Goal: Download file/media

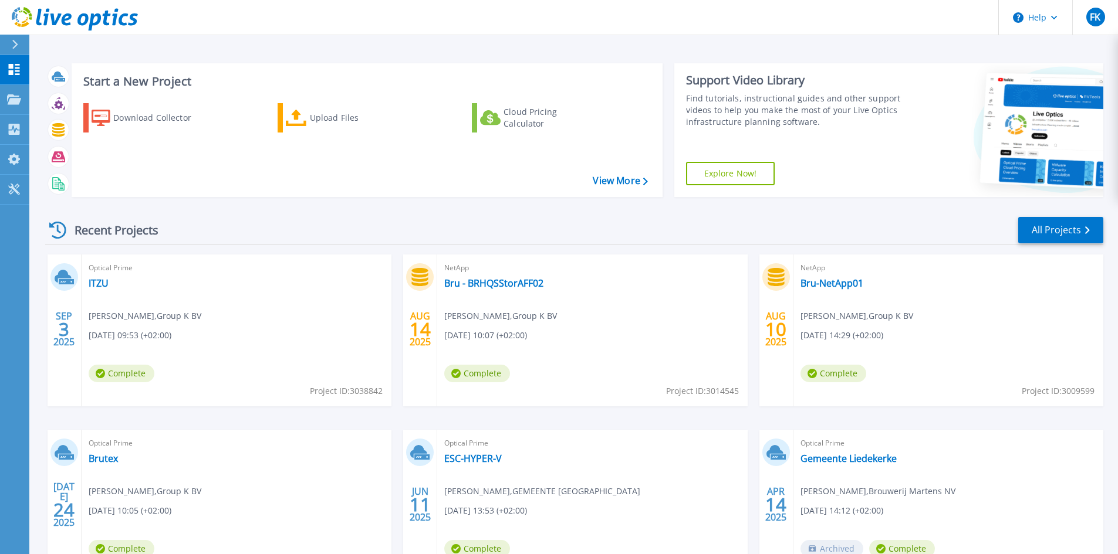
scroll to position [59, 0]
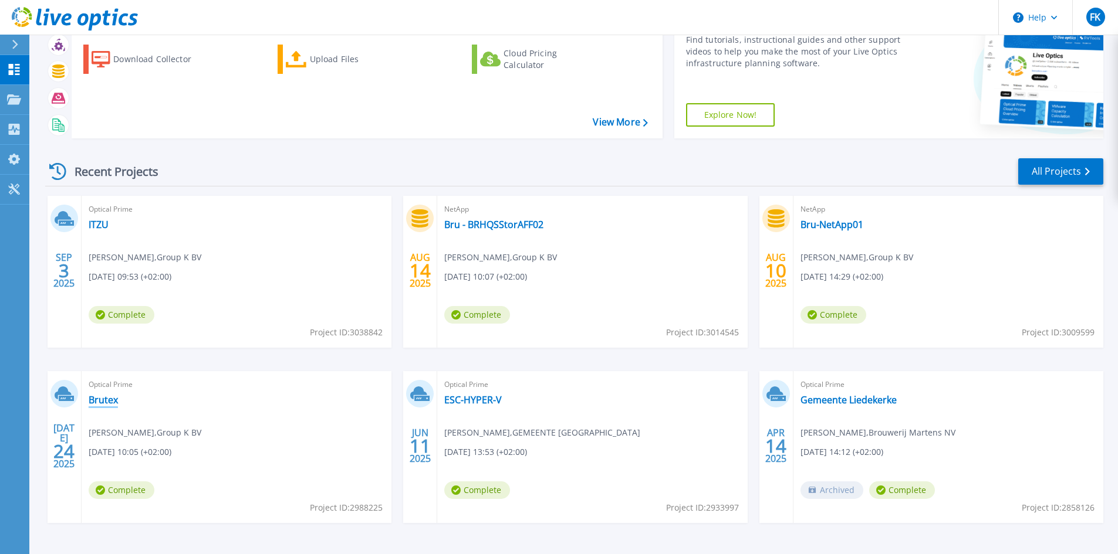
click at [113, 400] on link "Brutex" at bounding box center [103, 400] width 29 height 12
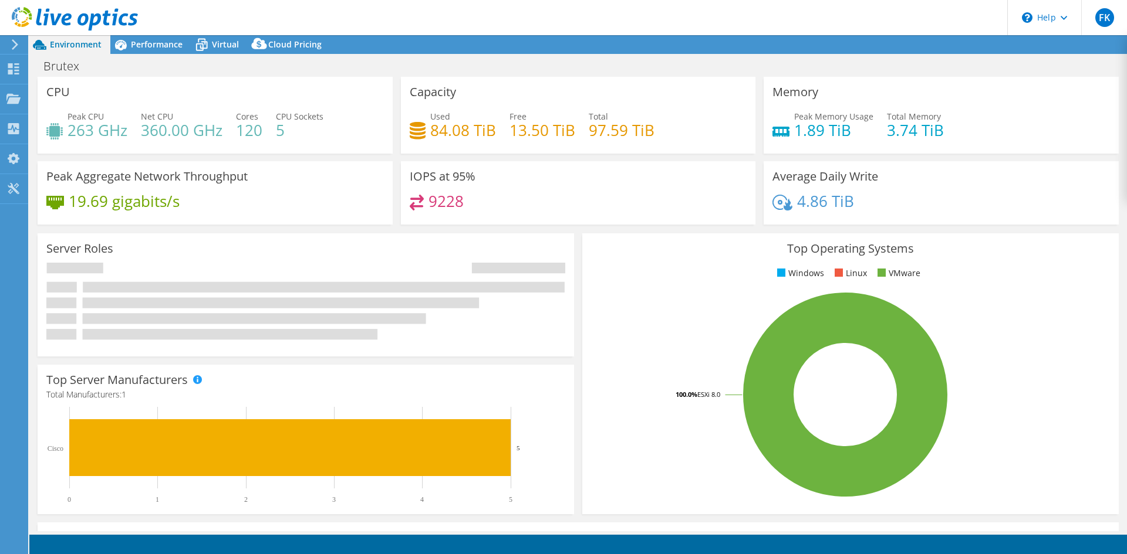
select select "EUFrankfurt"
select select "USD"
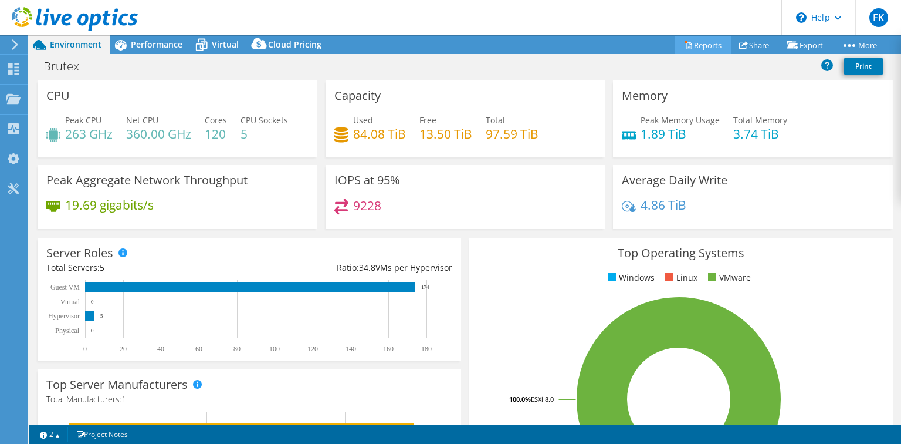
click at [689, 45] on link "Reports" at bounding box center [703, 45] width 56 height 18
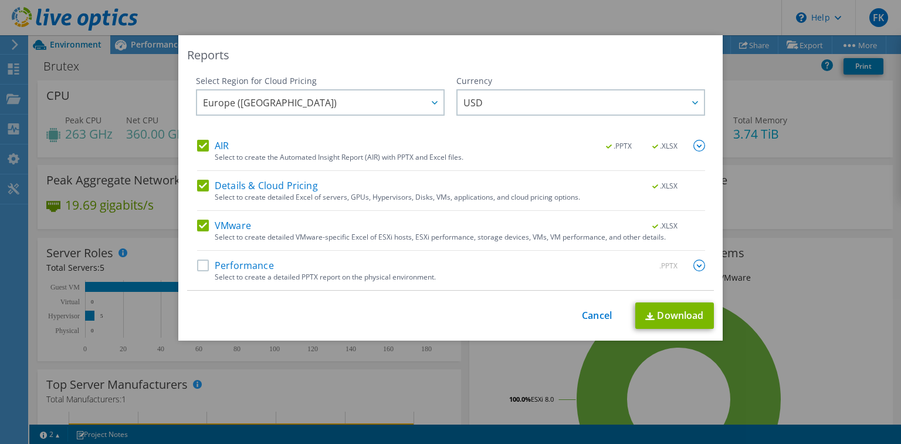
click at [215, 261] on label "Performance" at bounding box center [235, 265] width 77 height 12
click at [0, 0] on input "Performance" at bounding box center [0, 0] width 0 height 0
click at [672, 315] on link "Download" at bounding box center [674, 315] width 79 height 26
click at [589, 310] on link "Cancel" at bounding box center [597, 315] width 30 height 11
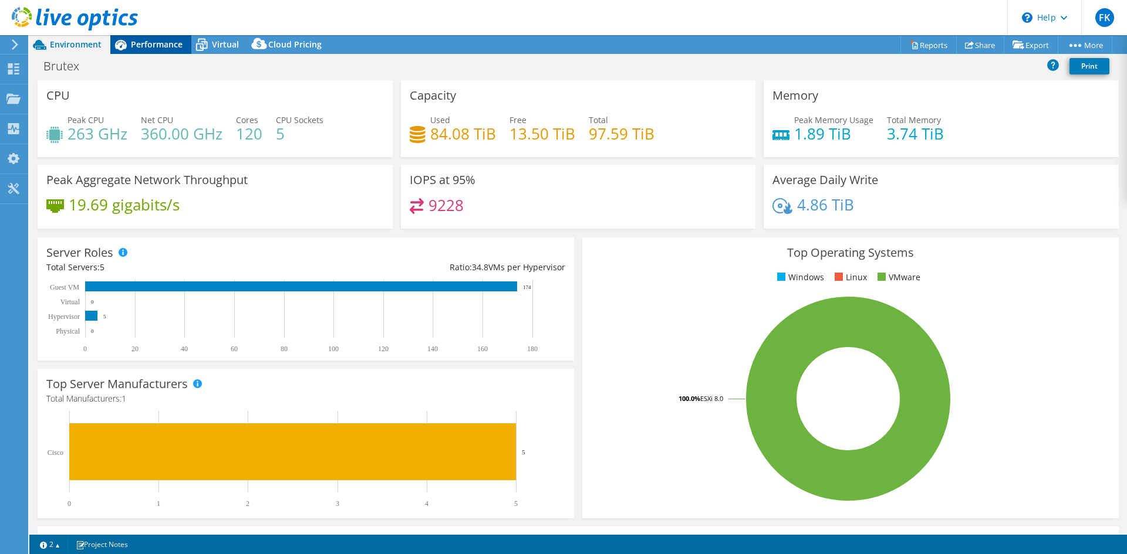
click at [138, 49] on span "Performance" at bounding box center [157, 44] width 52 height 11
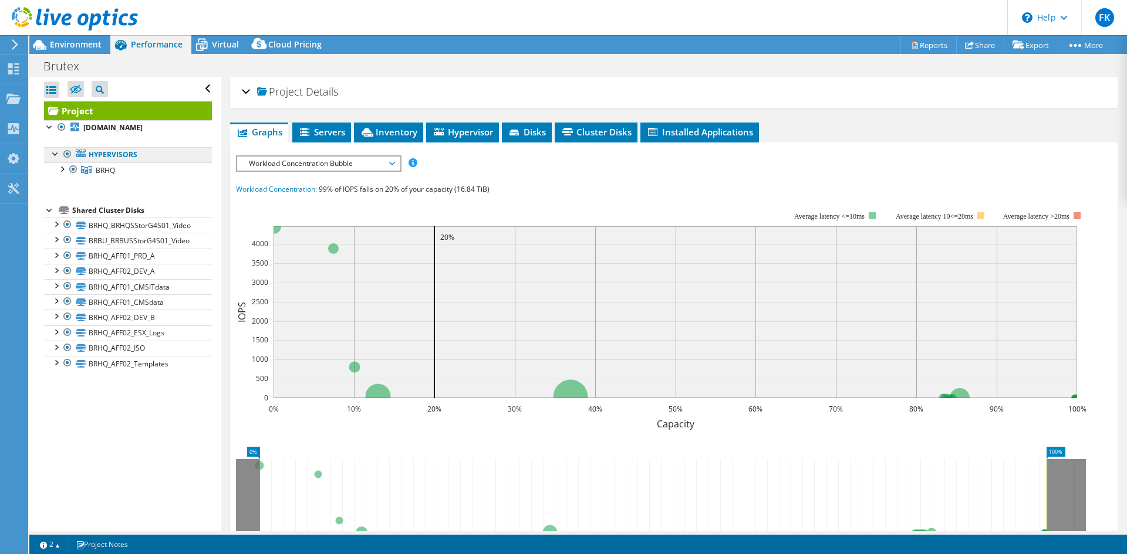
click at [106, 153] on link "Hypervisors" at bounding box center [128, 154] width 168 height 15
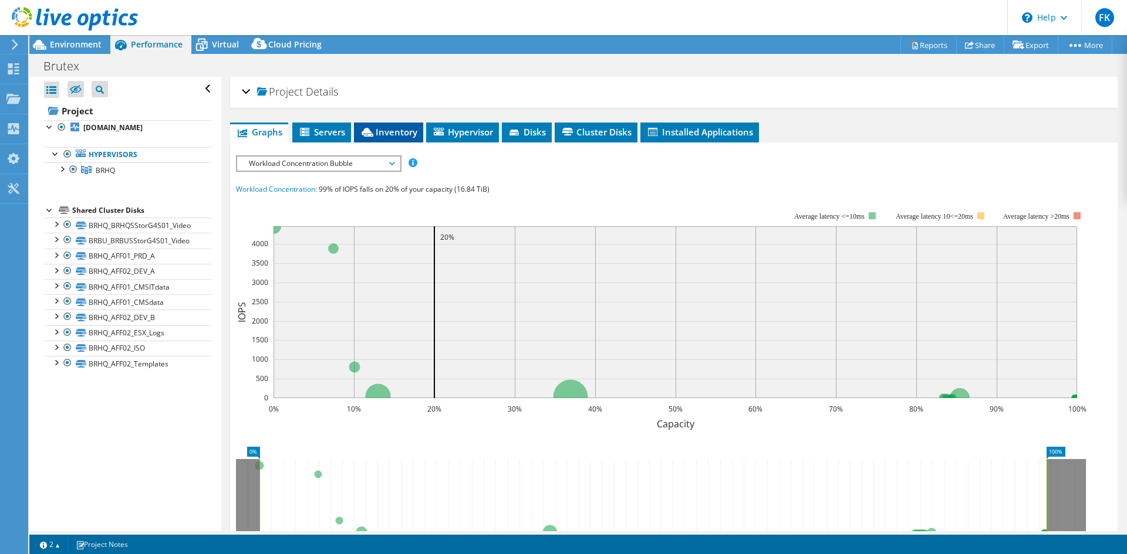
click at [376, 129] on span "Inventory" at bounding box center [389, 132] width 58 height 12
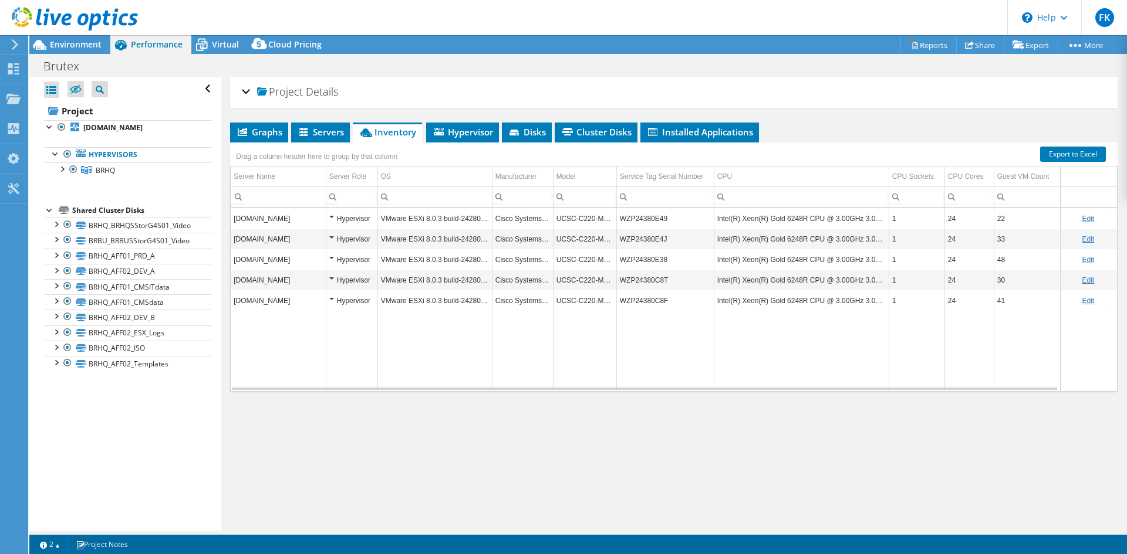
click at [346, 471] on div "Project Details Prepared for: Frank Keunen, frank.keunen@group-k.be Account Gro…" at bounding box center [673, 304] width 905 height 455
click at [326, 133] on span "Servers" at bounding box center [320, 132] width 47 height 12
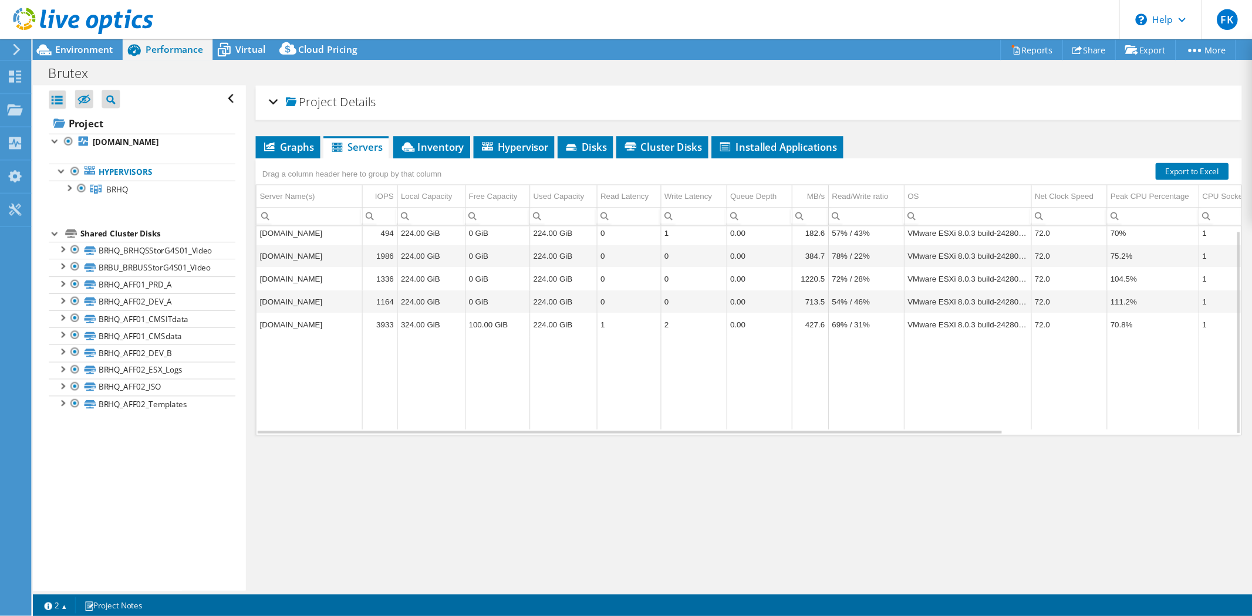
scroll to position [4, 0]
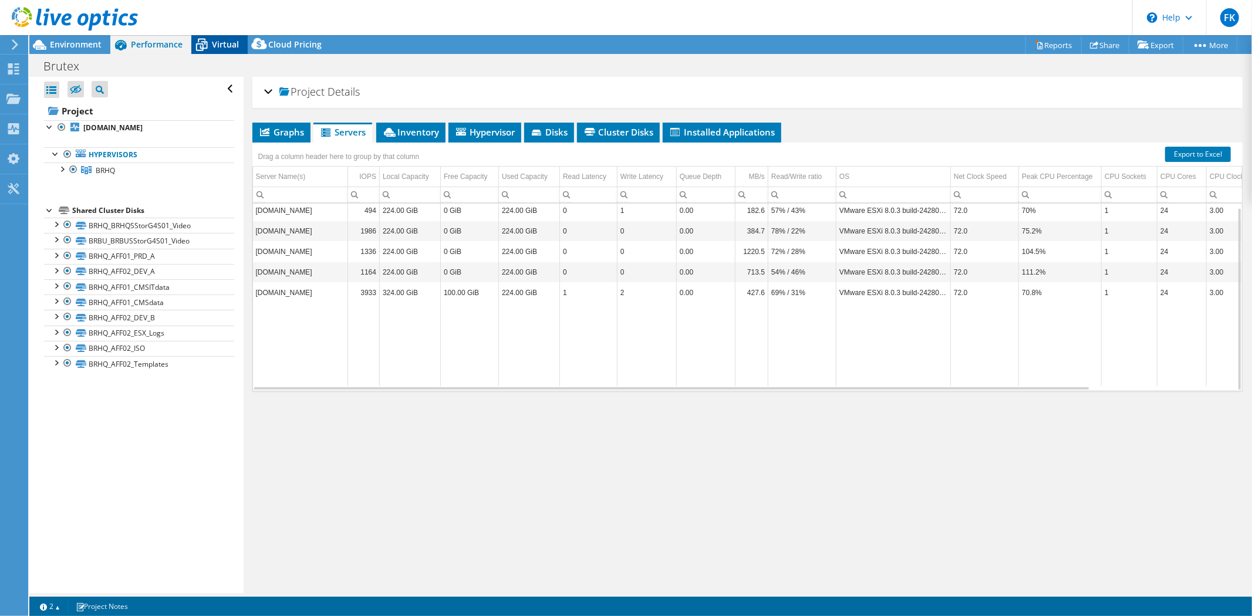
click at [219, 53] on div "Virtual" at bounding box center [219, 44] width 56 height 19
